Goal: Task Accomplishment & Management: Manage account settings

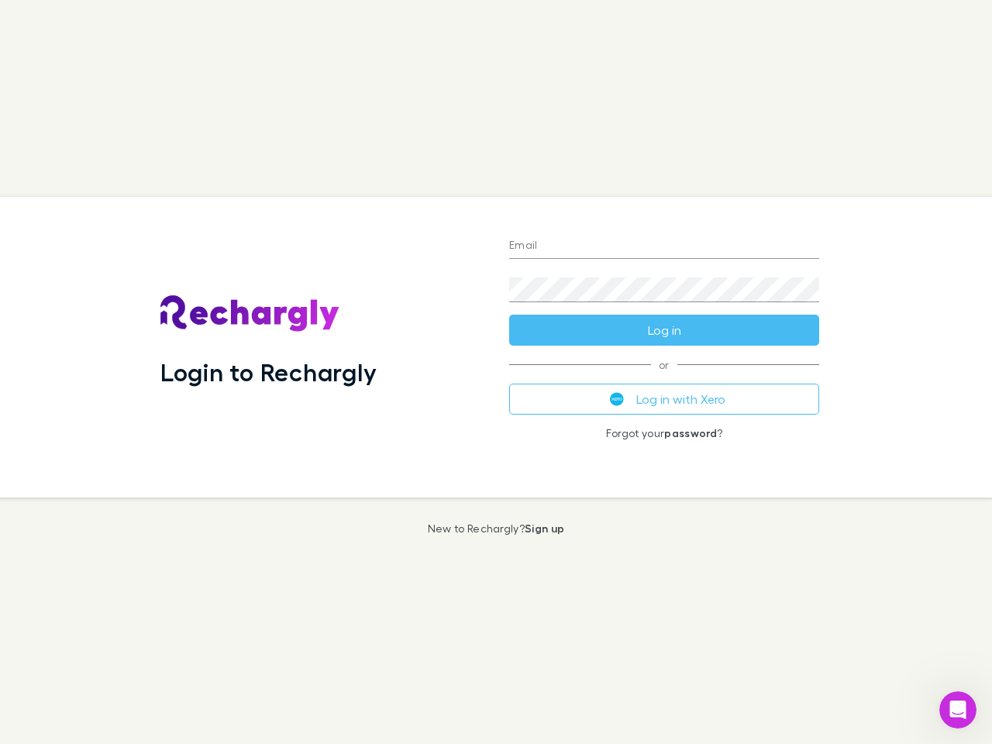
click at [496, 372] on div "Login to Rechargly" at bounding box center [322, 347] width 349 height 301
click at [664, 246] on input "Email" at bounding box center [664, 246] width 310 height 25
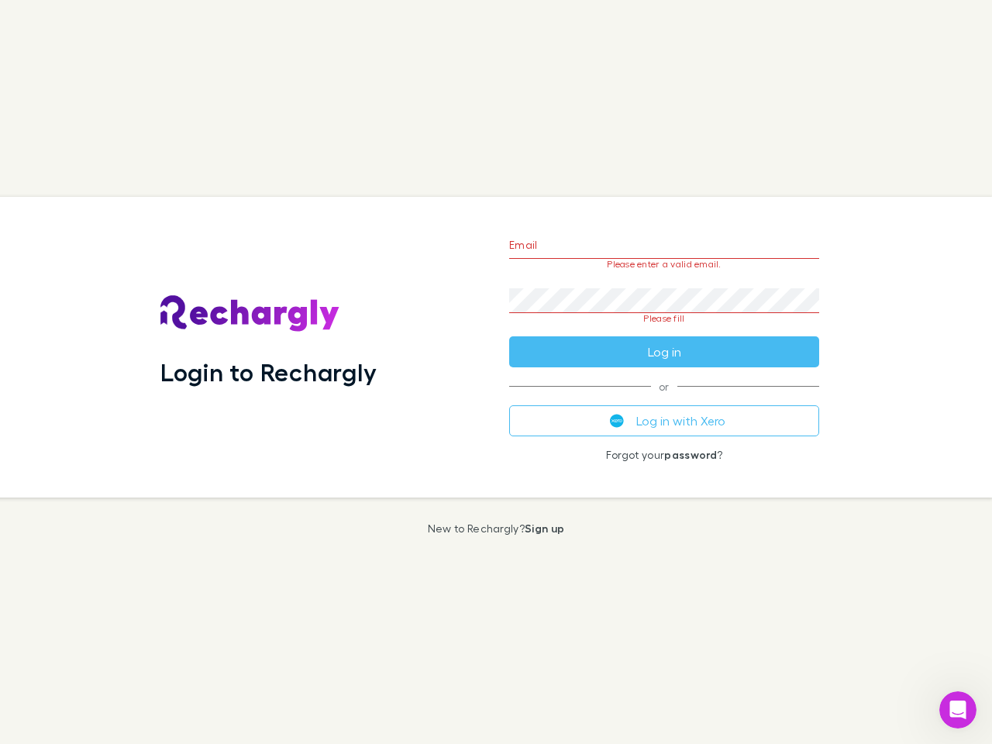
click at [664, 330] on form "Email Please enter a valid email. Password Please fill Log in" at bounding box center [664, 295] width 310 height 146
click at [664, 399] on div "Email Please enter a valid email. Password Please fill Log in or Log in with Xe…" at bounding box center [664, 347] width 335 height 301
